Goal: Use online tool/utility

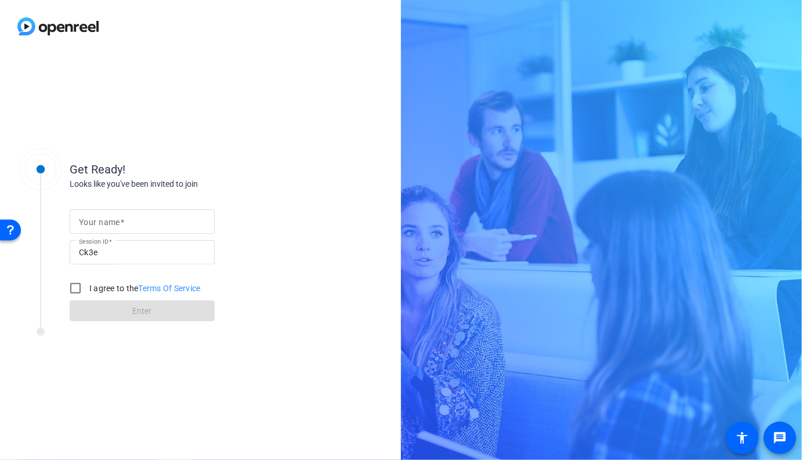
click at [189, 218] on input "Your name" at bounding box center [142, 222] width 126 height 14
type input "[PERSON_NAME]"
click at [90, 291] on label "I agree to the Terms Of Service" at bounding box center [144, 289] width 114 height 12
click at [87, 291] on input "I agree to the Terms Of Service" at bounding box center [75, 288] width 23 height 23
checkbox input "true"
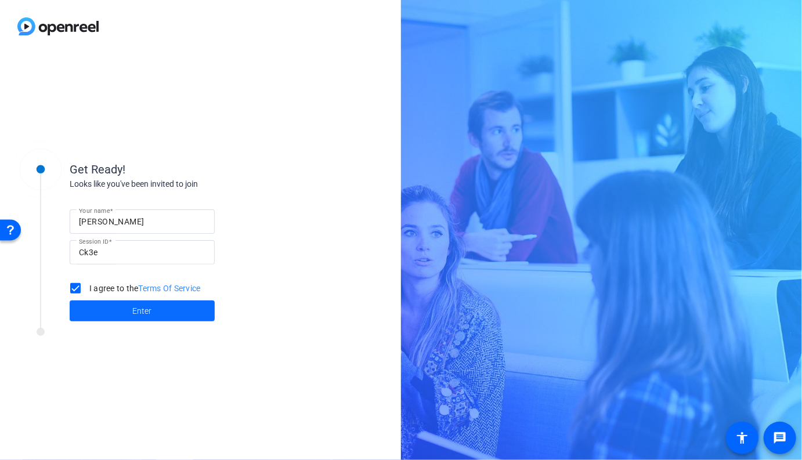
click at [114, 313] on span at bounding box center [142, 311] width 145 height 28
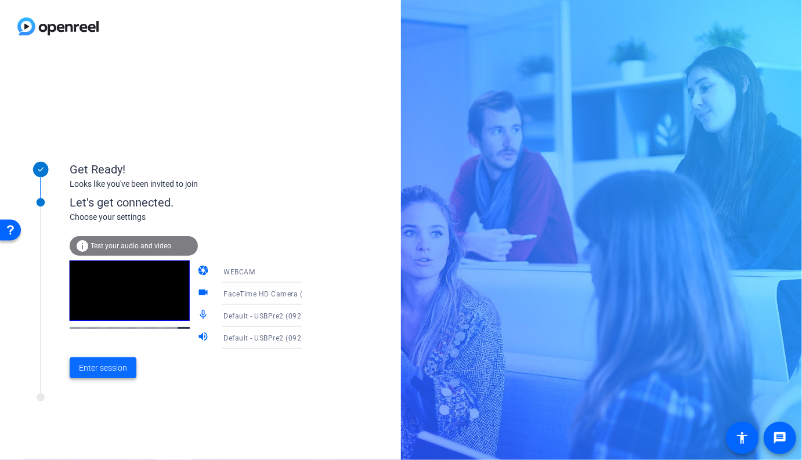
click at [114, 361] on span at bounding box center [103, 368] width 67 height 28
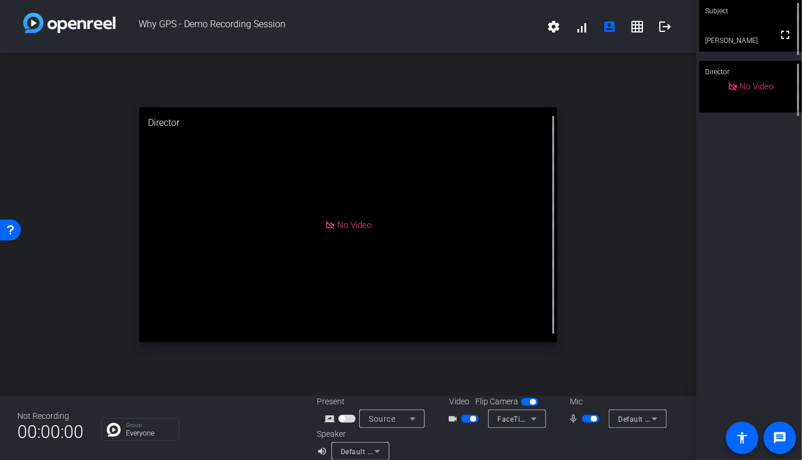
click at [640, 417] on span "Default - MacBook Pro Microphone (Built-in)" at bounding box center [692, 418] width 149 height 9
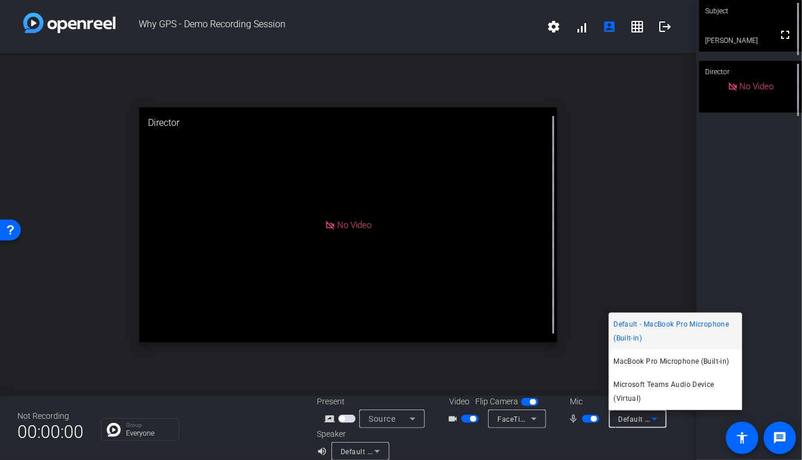
click at [638, 280] on div at bounding box center [401, 230] width 802 height 460
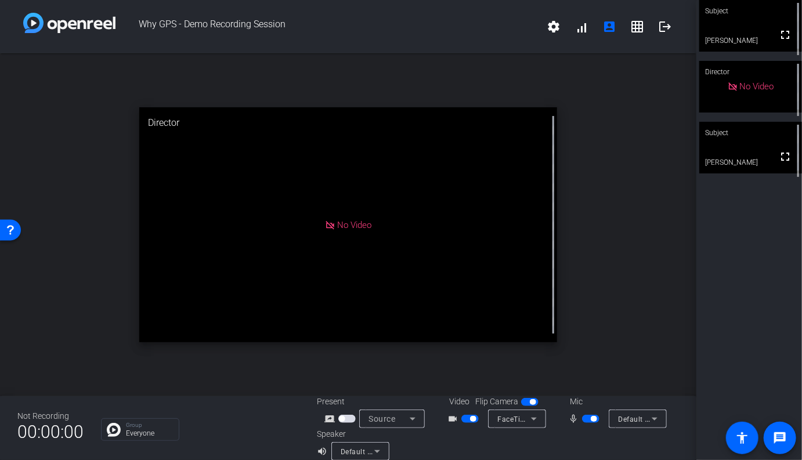
click at [746, 173] on video at bounding box center [750, 148] width 103 height 52
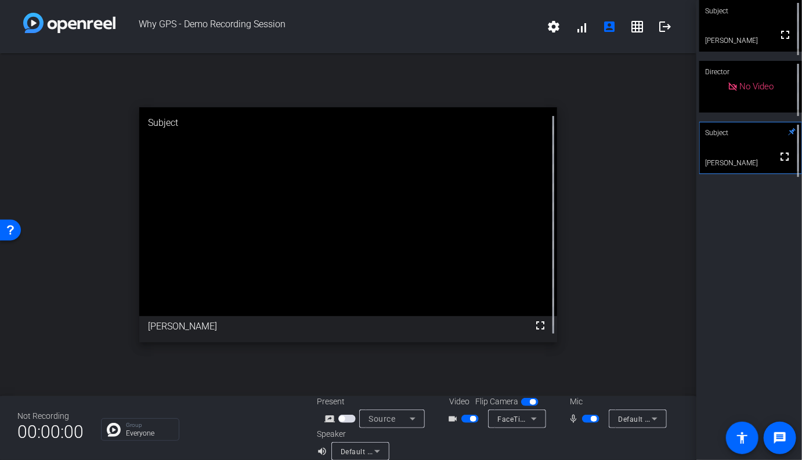
click at [740, 357] on div "Subject fullscreen [PERSON_NAME] Director No Video Subject fullscreen [PERSON_N…" at bounding box center [749, 230] width 106 height 460
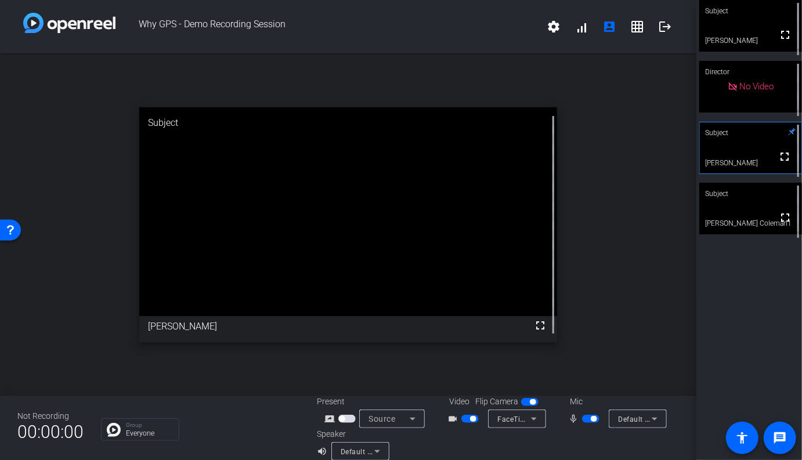
click at [591, 199] on div "open_in_new Subject fullscreen [PERSON_NAME]" at bounding box center [348, 224] width 696 height 343
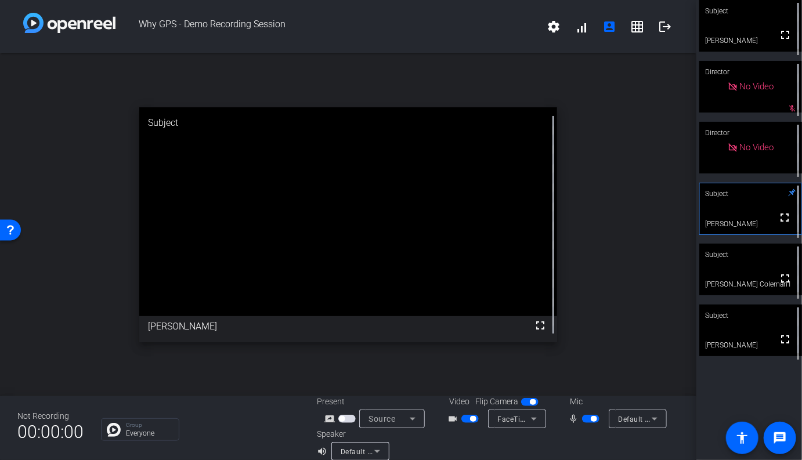
click at [743, 343] on video at bounding box center [750, 331] width 103 height 52
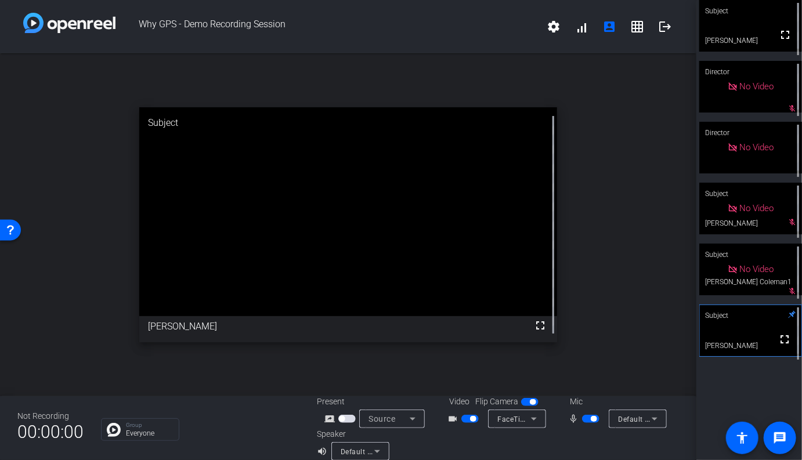
click at [468, 423] on mat-slide-toggle at bounding box center [471, 418] width 20 height 12
click at [468, 422] on span "button" at bounding box center [469, 419] width 17 height 8
